Goal: Check status

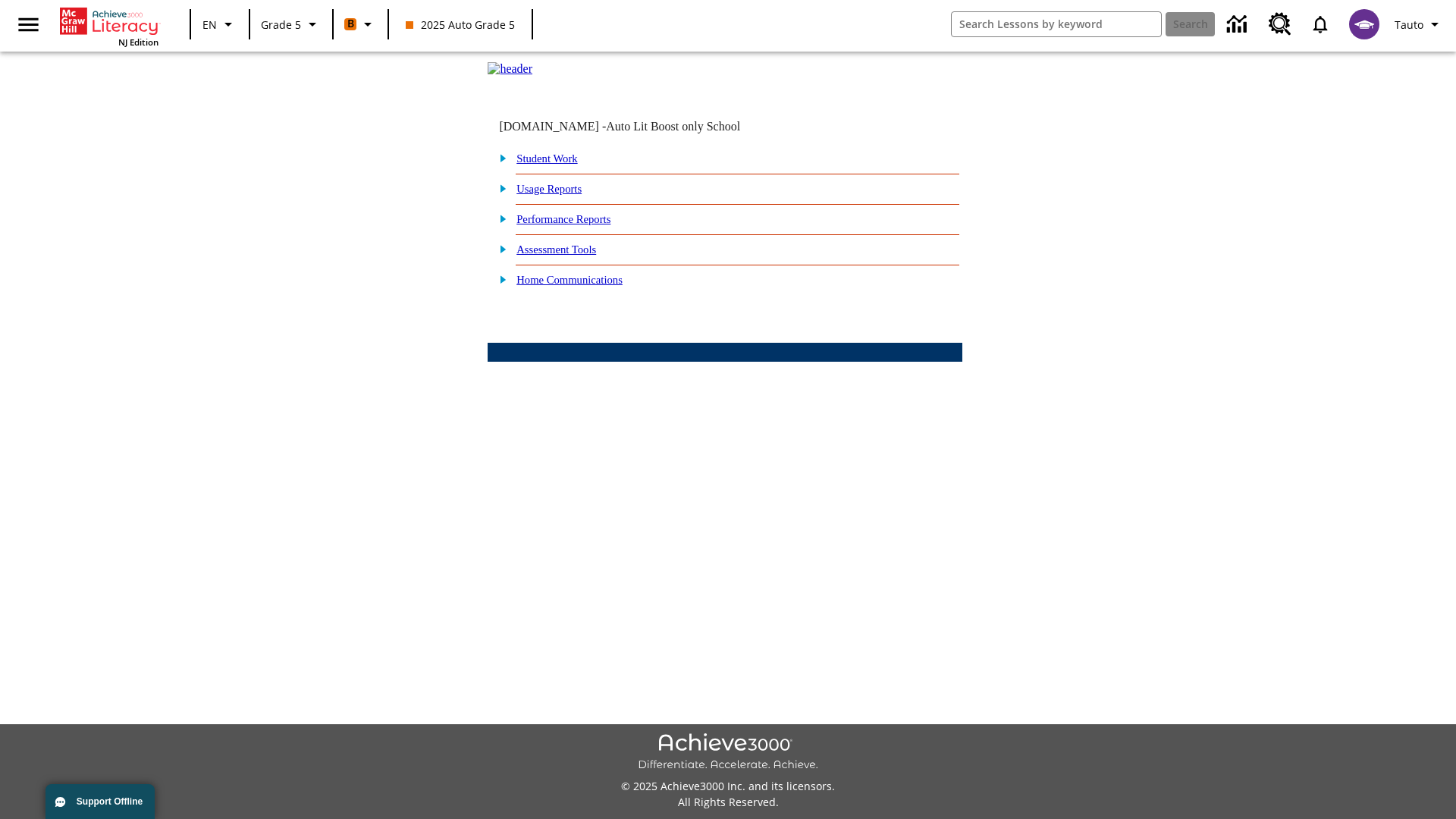
click at [558, 165] on link "Student Work" at bounding box center [547, 158] width 61 height 12
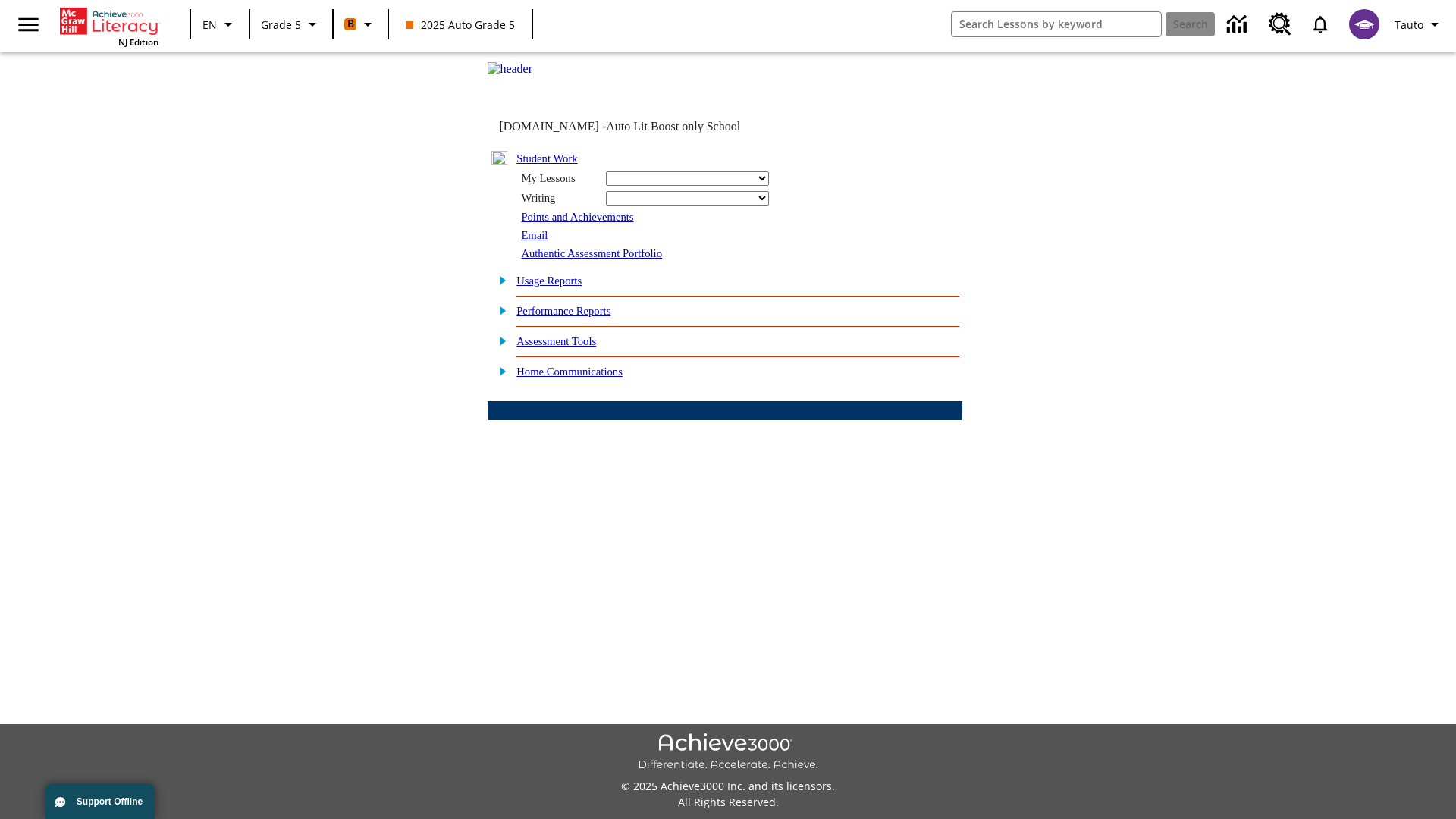
select select "/options/reports/?report_id=12&atype=22&section=2"
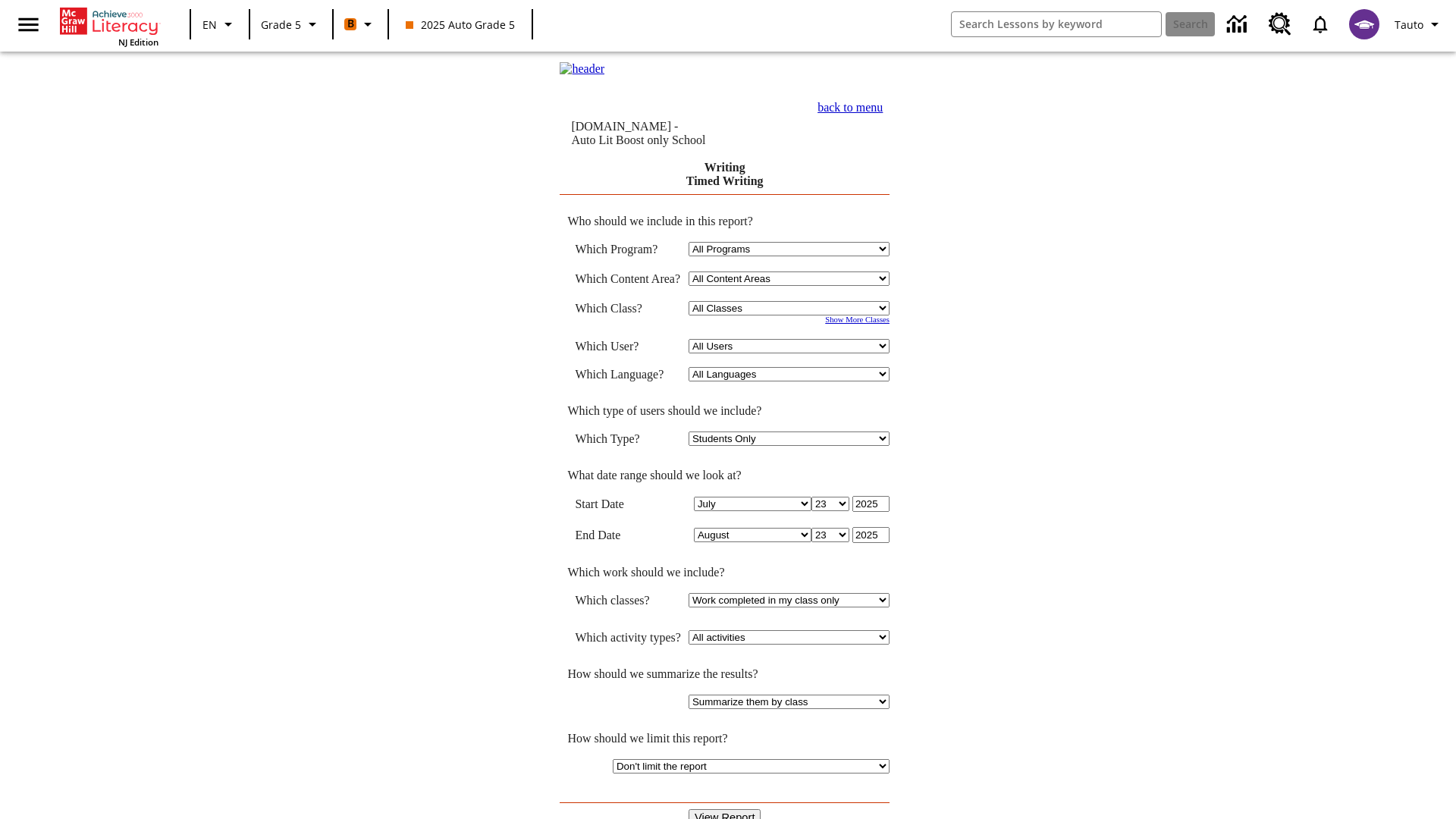
click at [792, 310] on select "Select a Class: All Classes 2025 Auto Grade 5 OL 2025 Auto Grade 6" at bounding box center [788, 308] width 201 height 15
select select "11133131"
